Goal: Communication & Community: Answer question/provide support

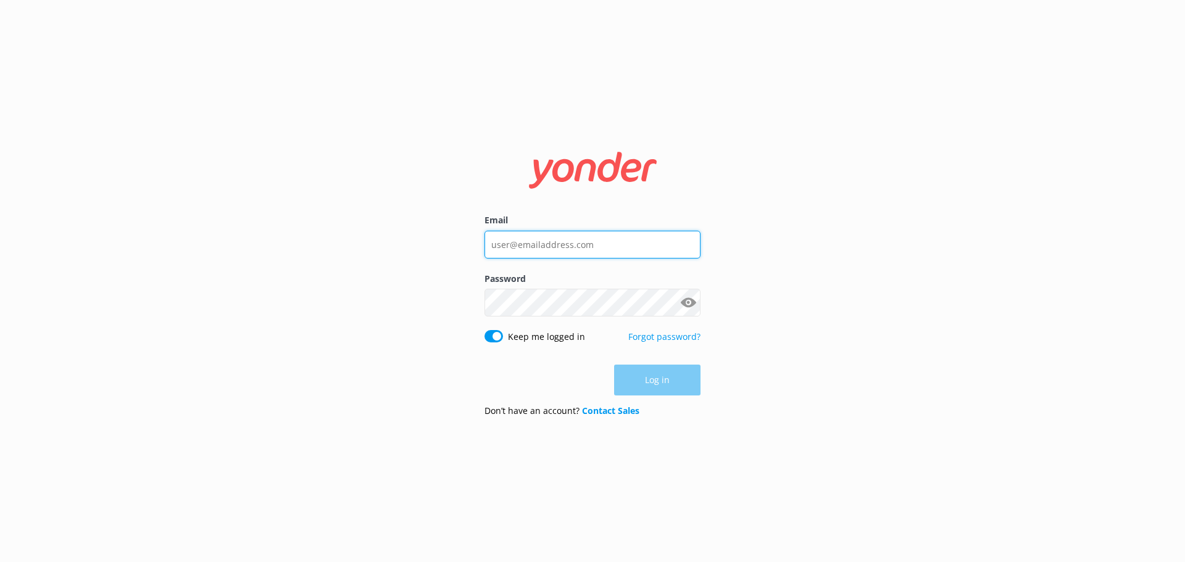
type input "[EMAIL_ADDRESS][DOMAIN_NAME]"
click at [860, 165] on div "Email [EMAIL_ADDRESS][DOMAIN_NAME] Password Show password Keep me logged in For…" at bounding box center [592, 281] width 1185 height 562
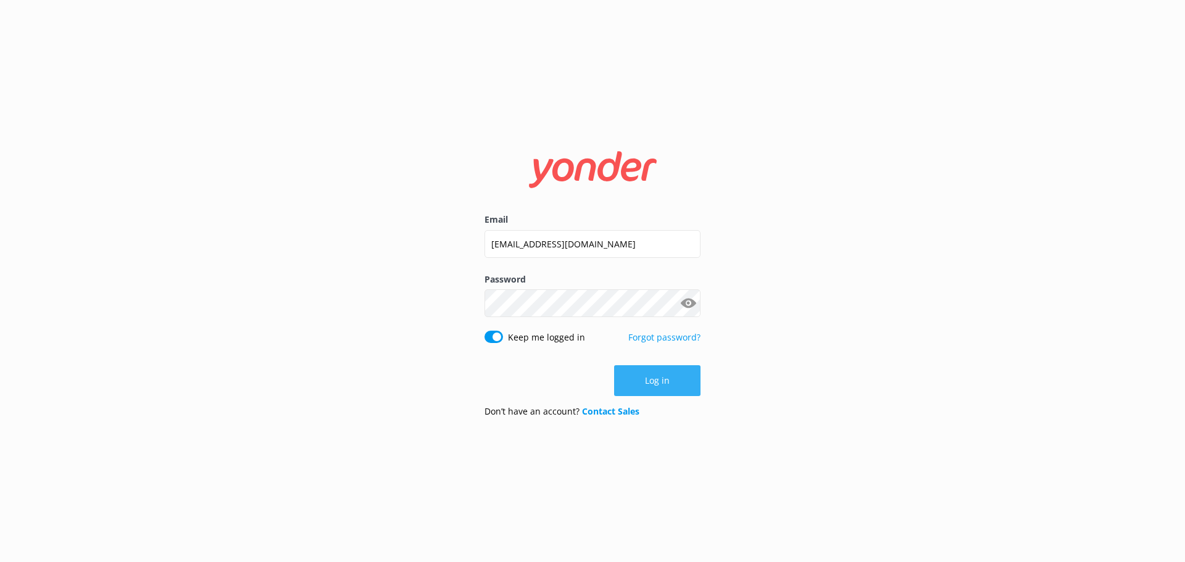
click at [661, 380] on button "Log in" at bounding box center [657, 380] width 86 height 31
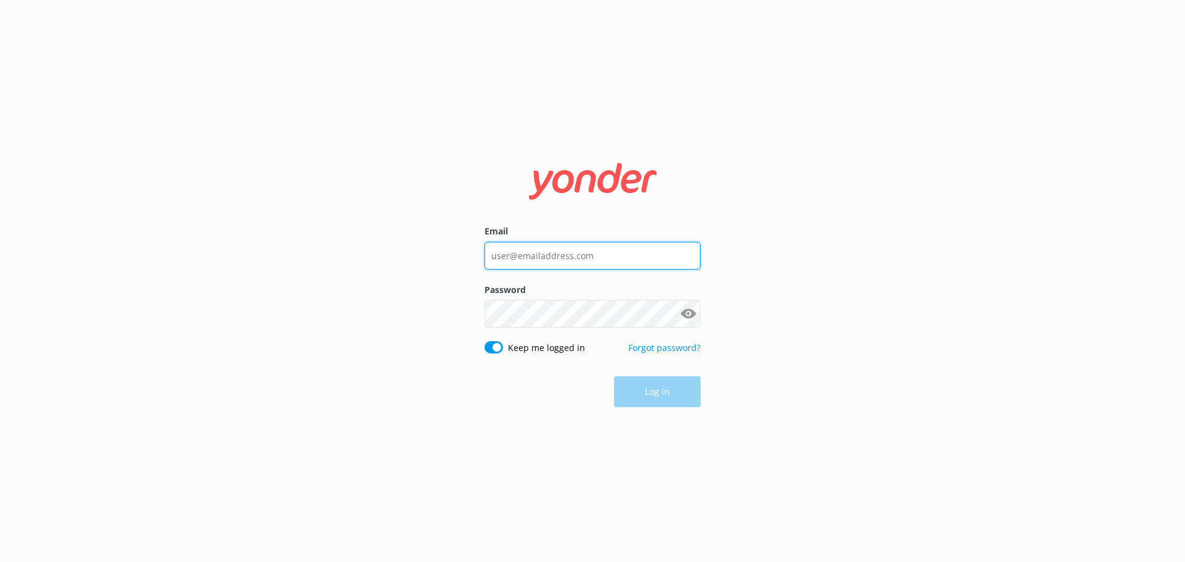
type input "[EMAIL_ADDRESS][DOMAIN_NAME]"
click at [658, 394] on div "Log in" at bounding box center [593, 392] width 216 height 31
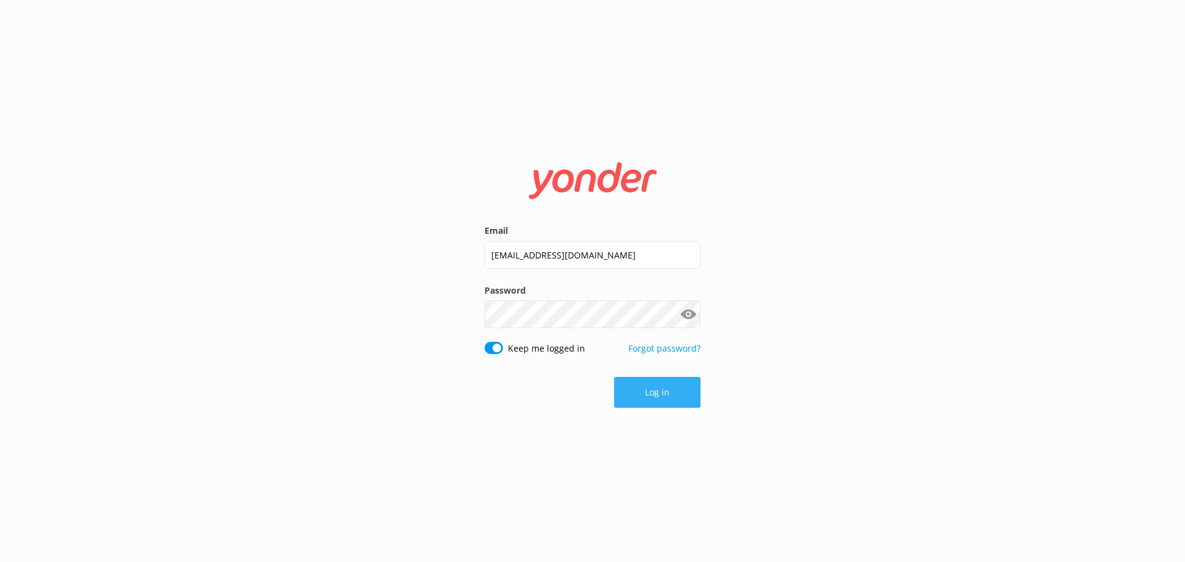
click at [648, 399] on button "Log in" at bounding box center [657, 392] width 86 height 31
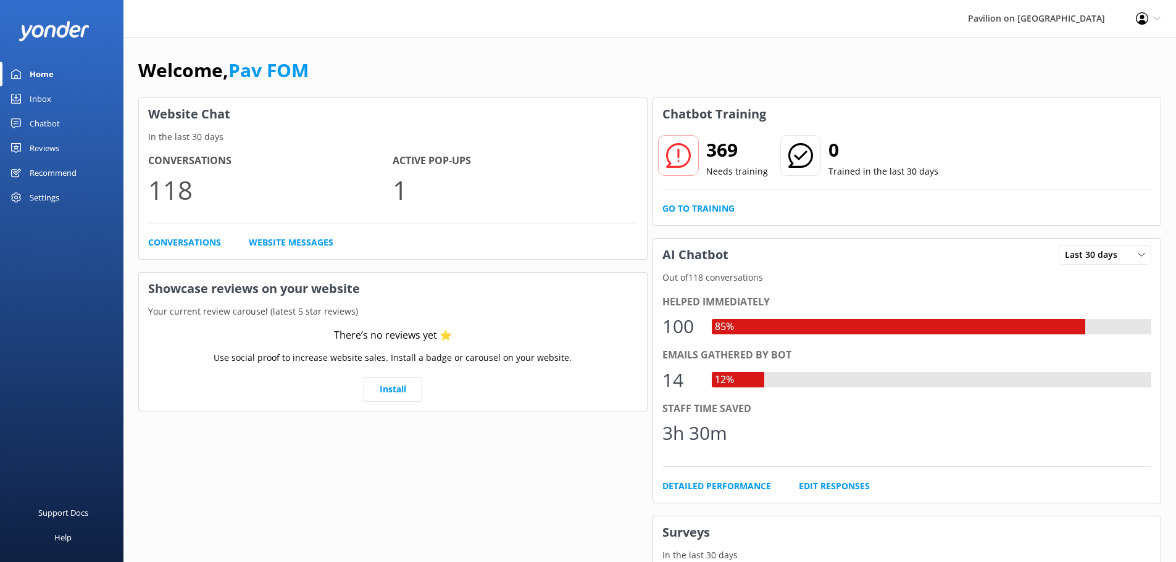
click at [43, 96] on div "Inbox" at bounding box center [41, 98] width 22 height 25
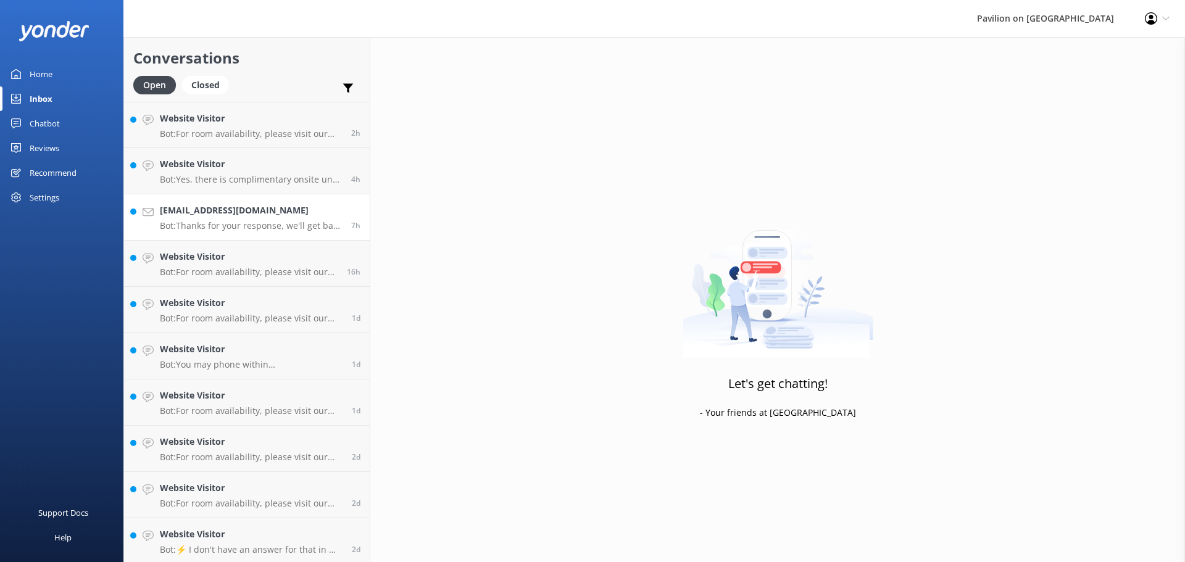
click at [250, 205] on h4 "themikmaks@gmail.com" at bounding box center [251, 211] width 182 height 14
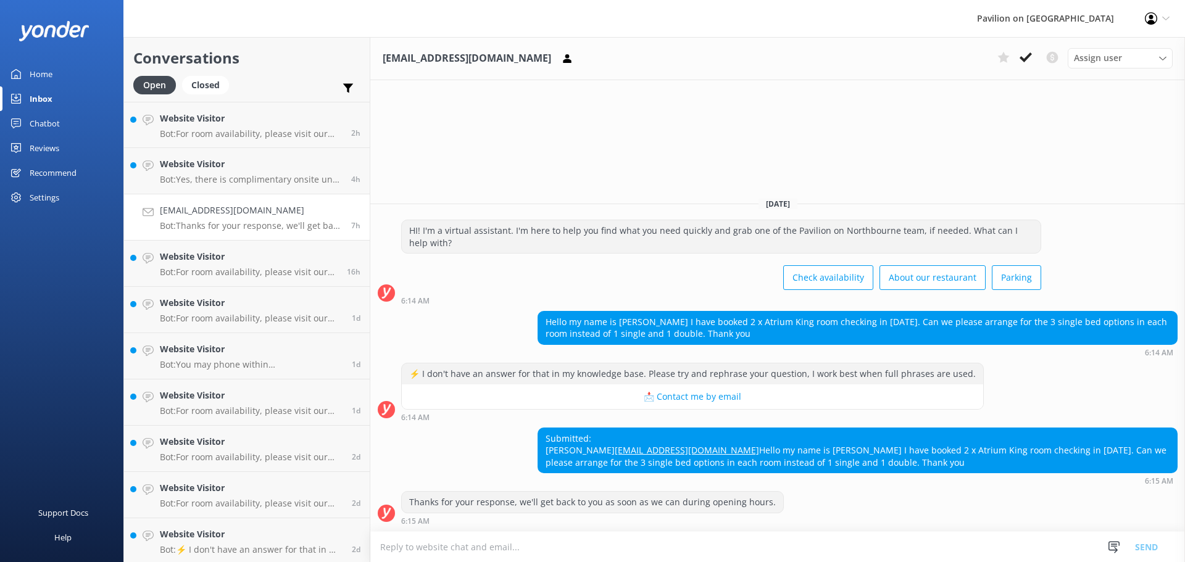
click at [476, 547] on textarea at bounding box center [777, 547] width 815 height 30
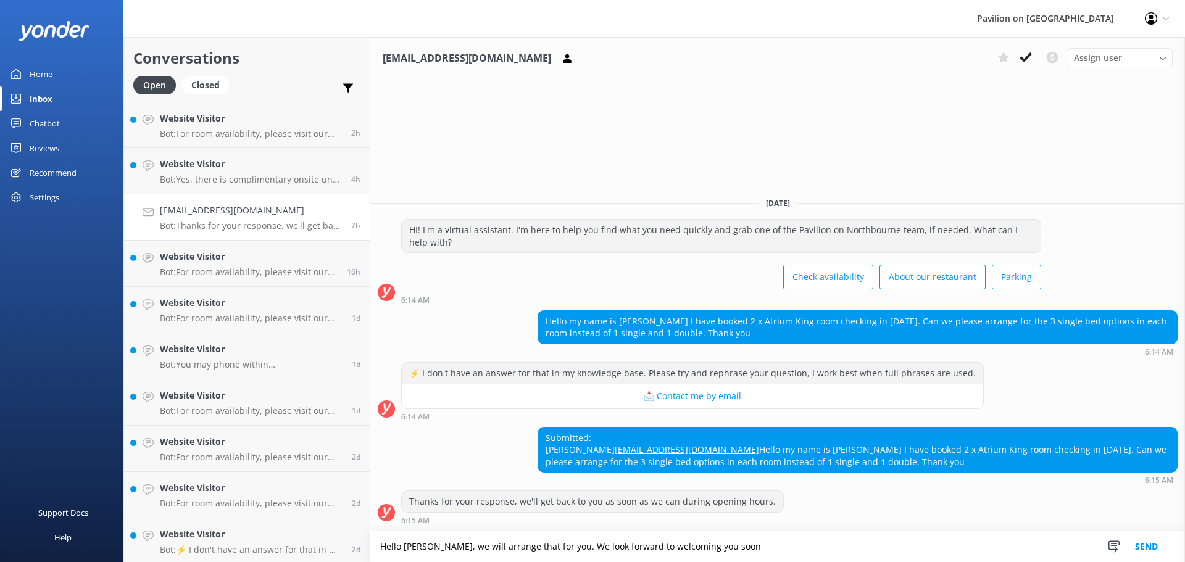
type textarea "Hello Alan, we will arrange that for you. We look forward to welcoming you soon"
click at [1146, 543] on button "Send" at bounding box center [1147, 547] width 46 height 31
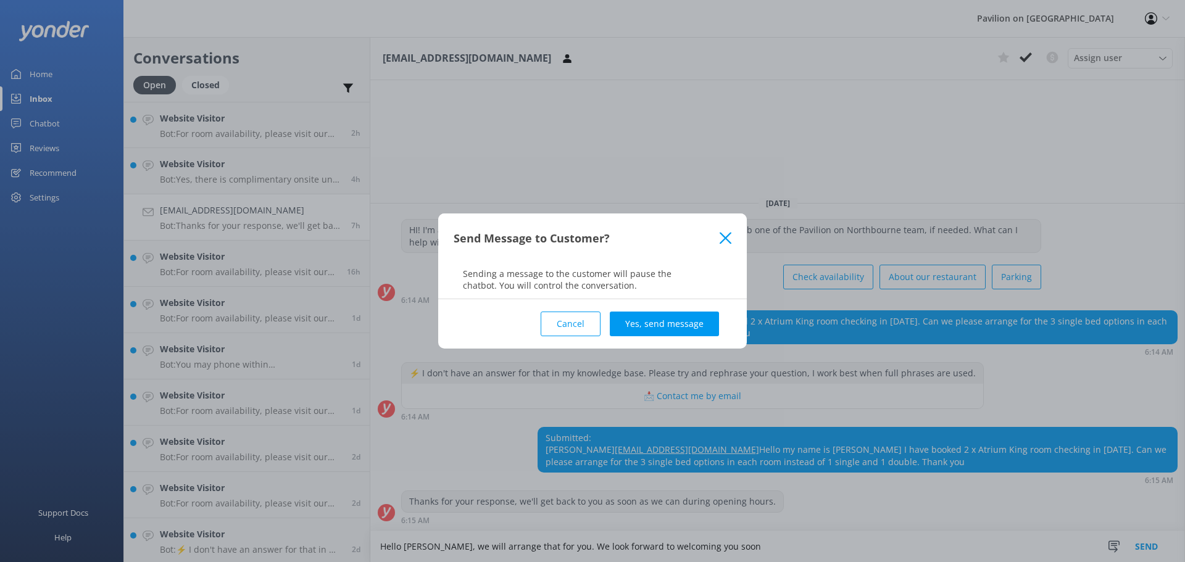
drag, startPoint x: 645, startPoint y: 323, endPoint x: 618, endPoint y: 328, distance: 27.0
click at [644, 322] on button "Yes, send message" at bounding box center [664, 324] width 109 height 25
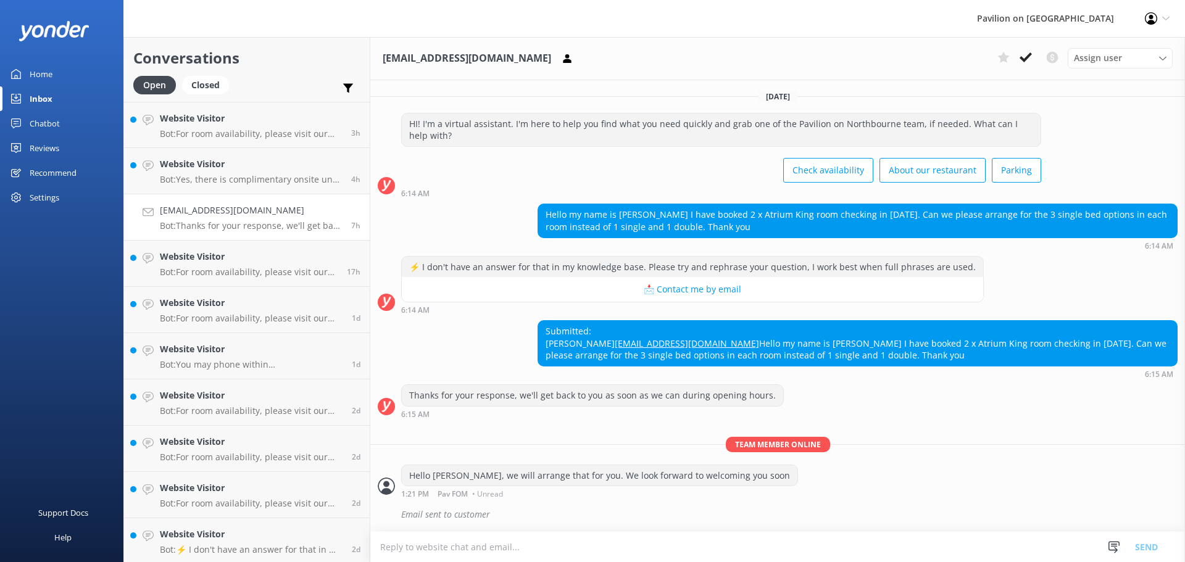
scroll to position [24, 0]
